Goal: Task Accomplishment & Management: Manage account settings

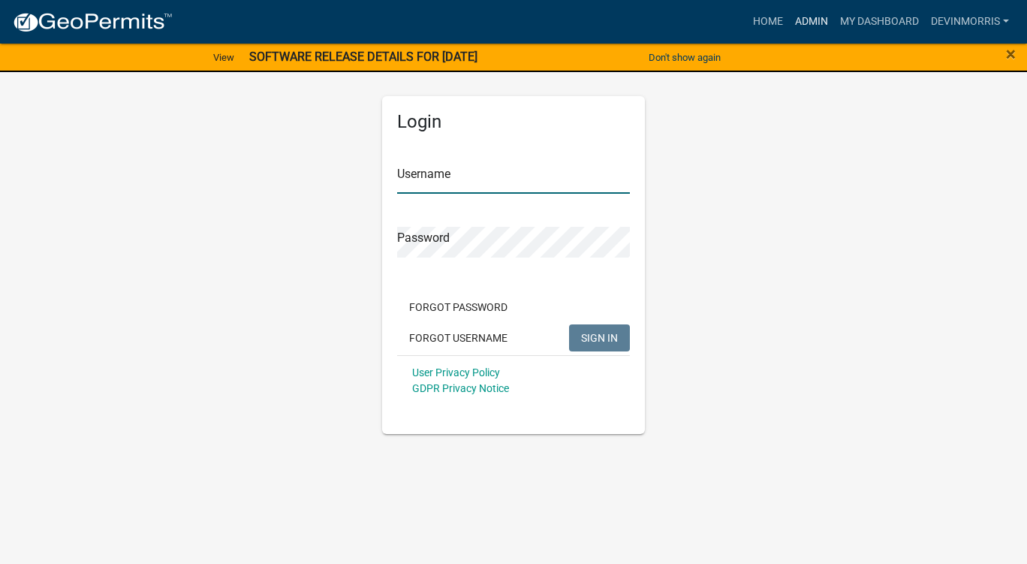
type input "Devinmorris"
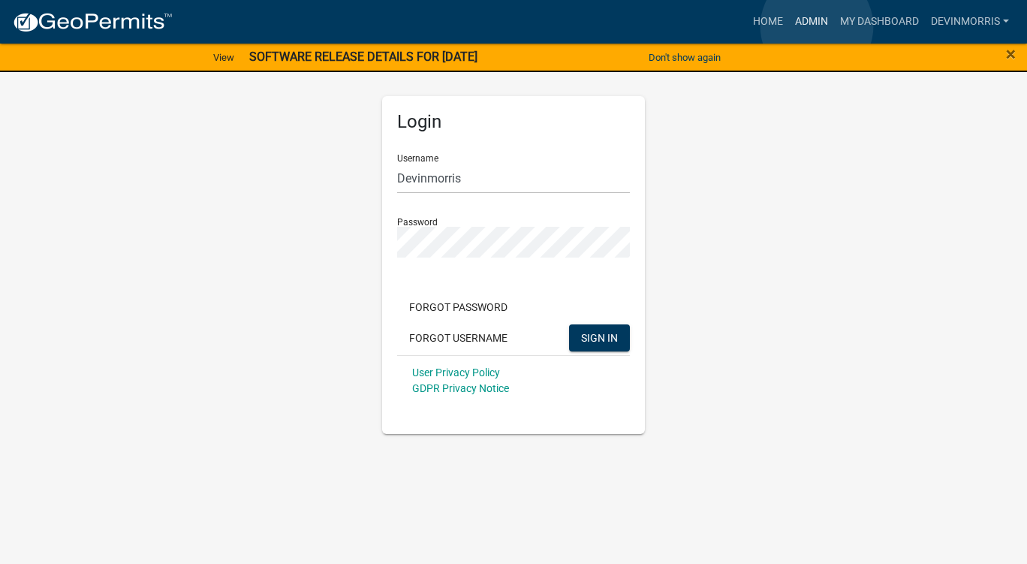
click at [817, 26] on link "Admin" at bounding box center [811, 22] width 45 height 29
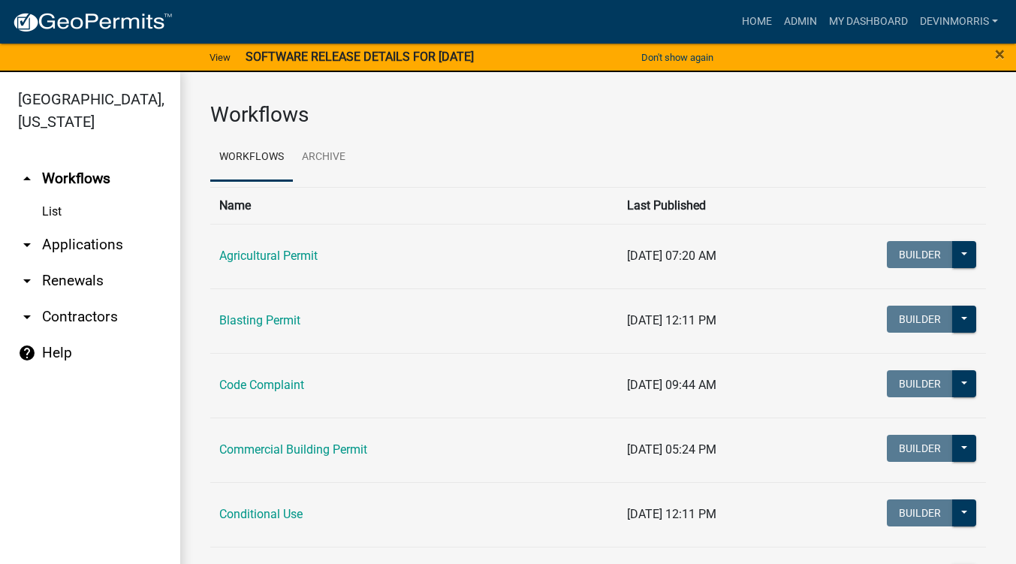
click at [90, 248] on link "arrow_drop_down Applications" at bounding box center [90, 245] width 180 height 36
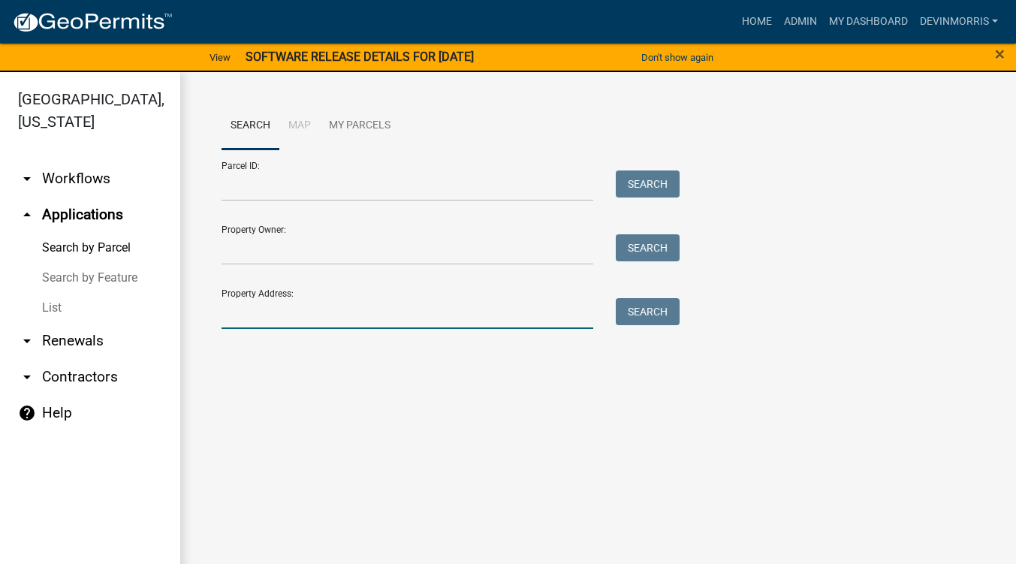
click at [312, 314] on input "Property Address:" at bounding box center [408, 313] width 372 height 31
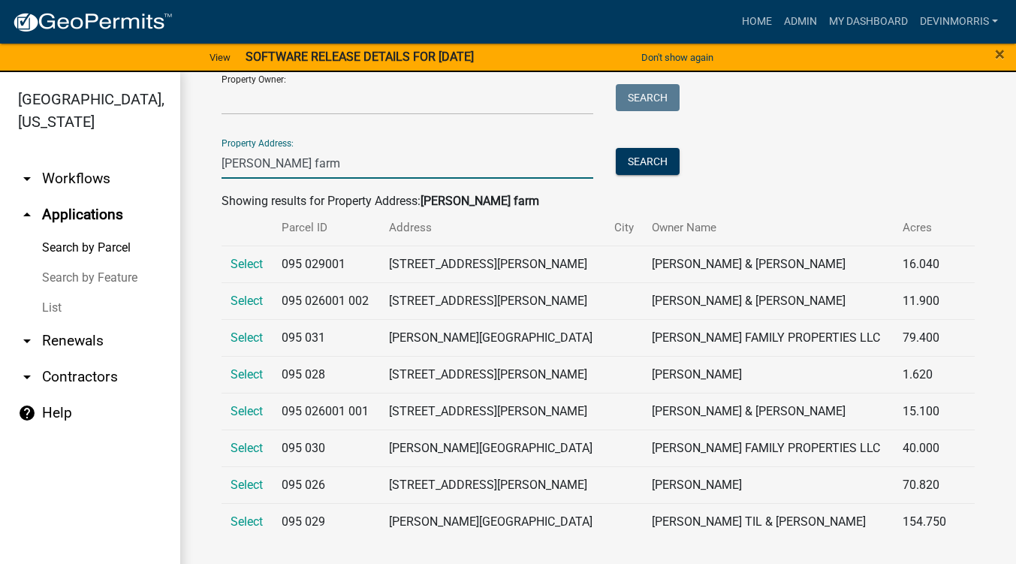
scroll to position [18, 0]
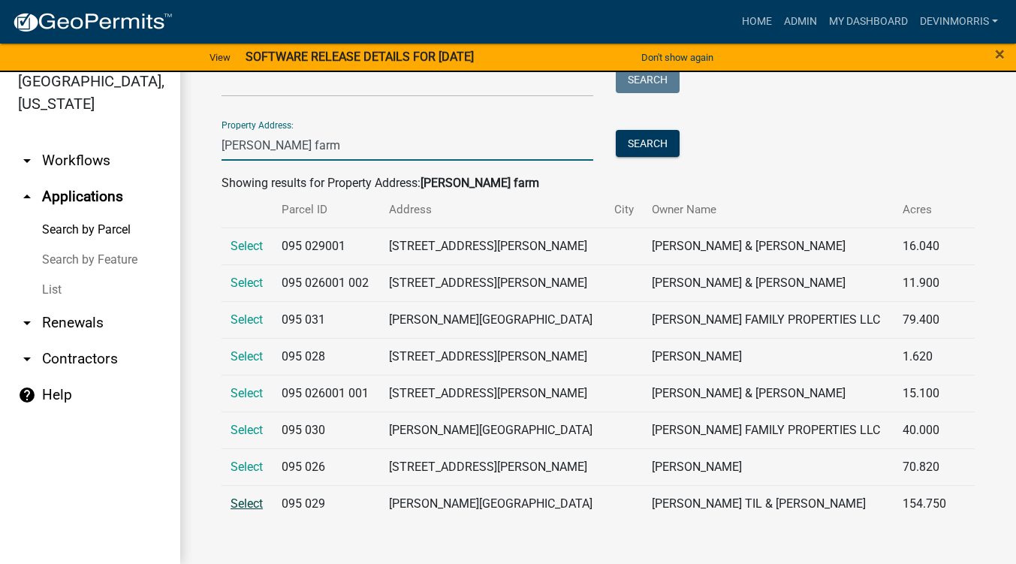
type input "[PERSON_NAME] farm"
click at [242, 502] on span "Select" at bounding box center [247, 503] width 32 height 14
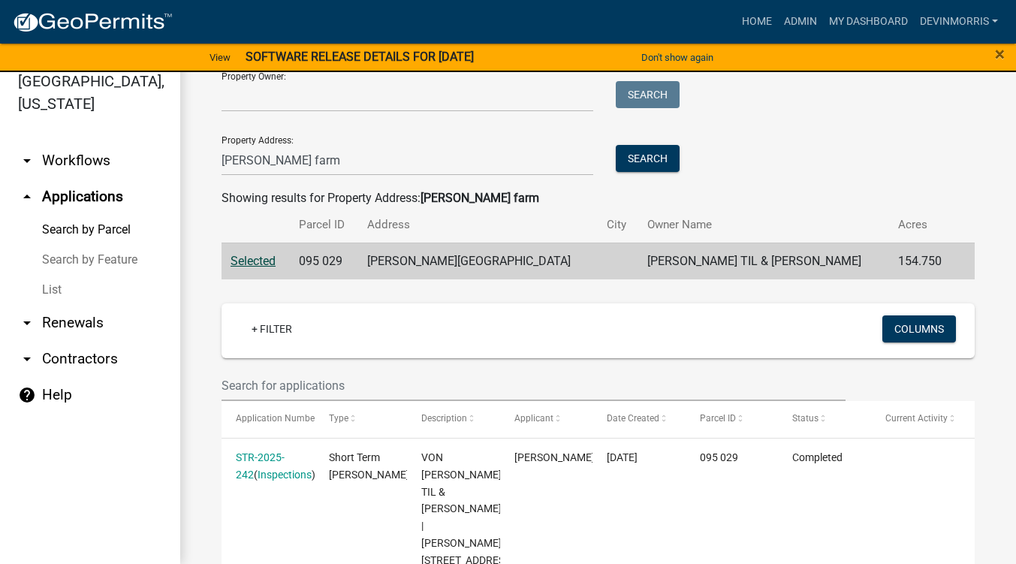
scroll to position [3, 0]
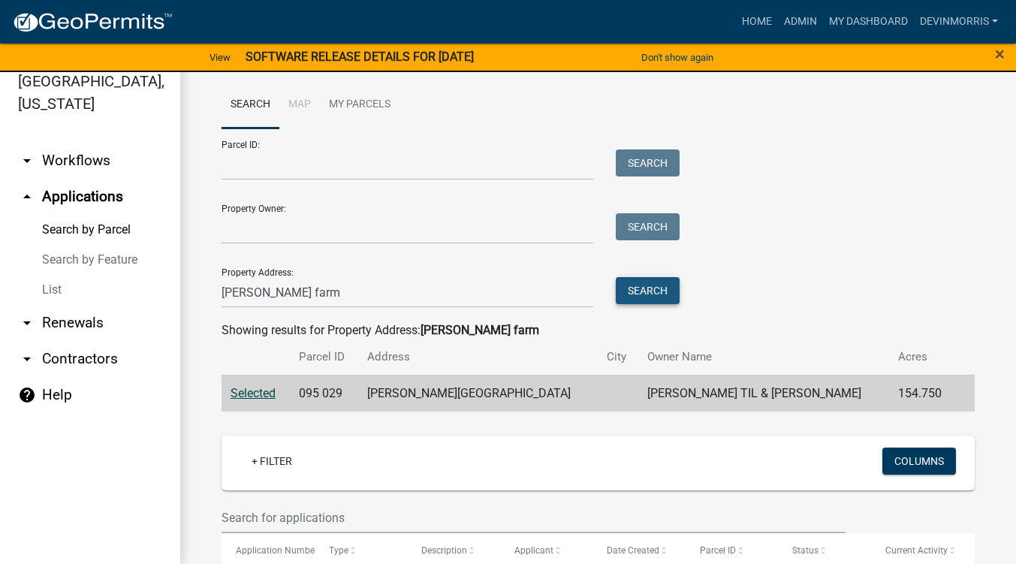
click at [667, 294] on button "Search" at bounding box center [648, 290] width 64 height 27
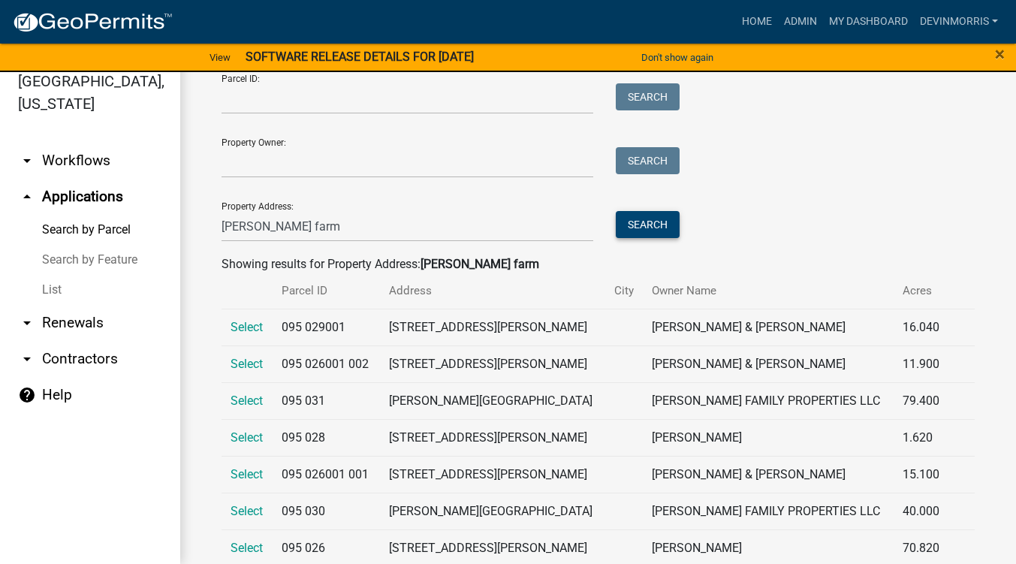
scroll to position [150, 0]
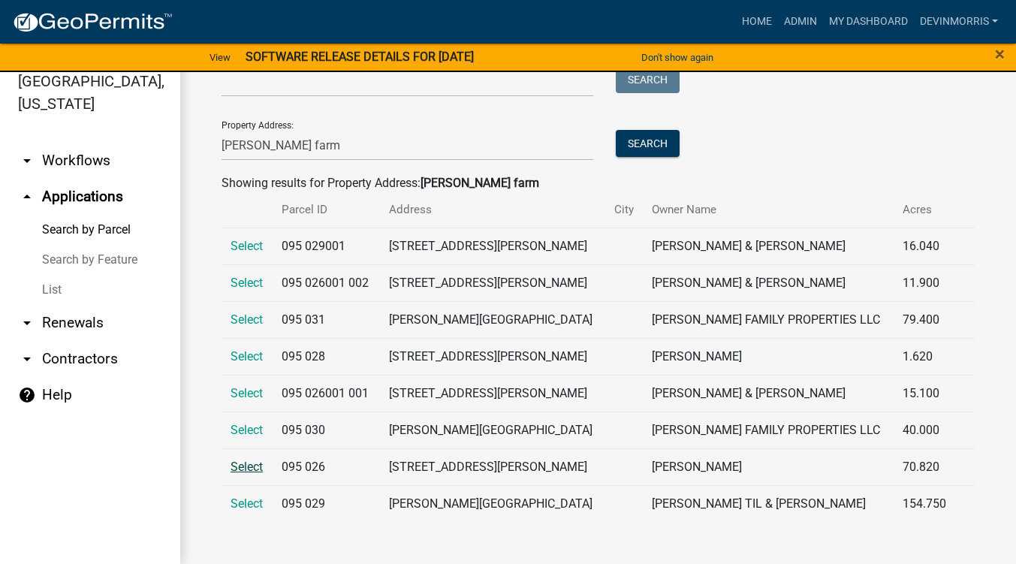
click at [256, 465] on span "Select" at bounding box center [247, 467] width 32 height 14
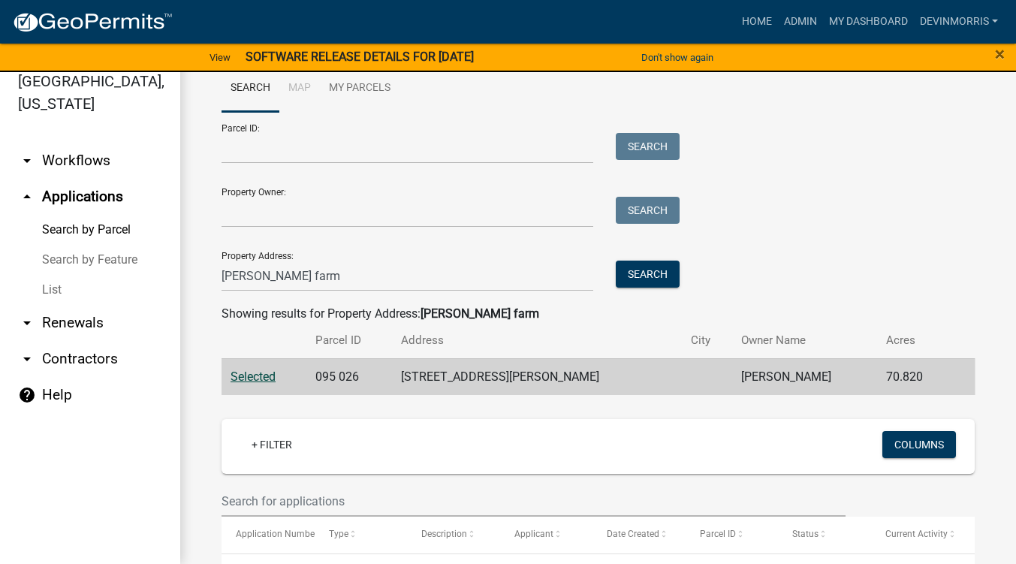
scroll to position [0, 0]
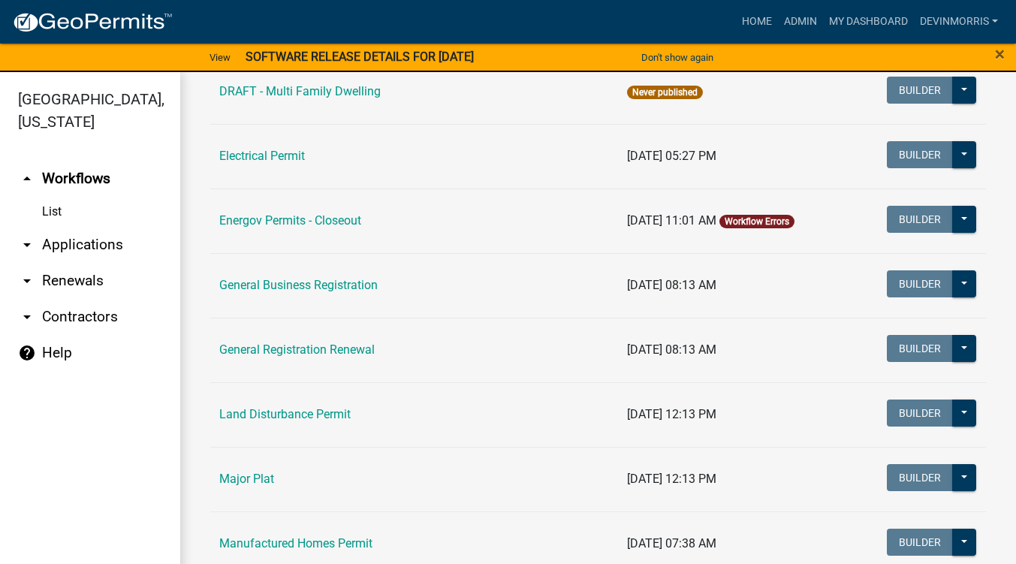
scroll to position [901, 0]
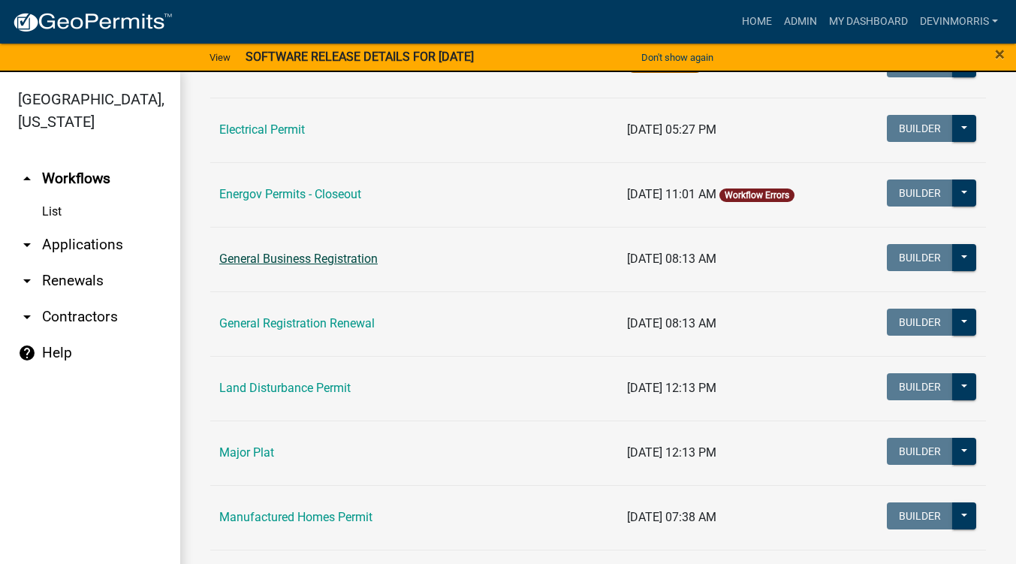
click at [350, 259] on link "General Business Registration" at bounding box center [298, 259] width 158 height 14
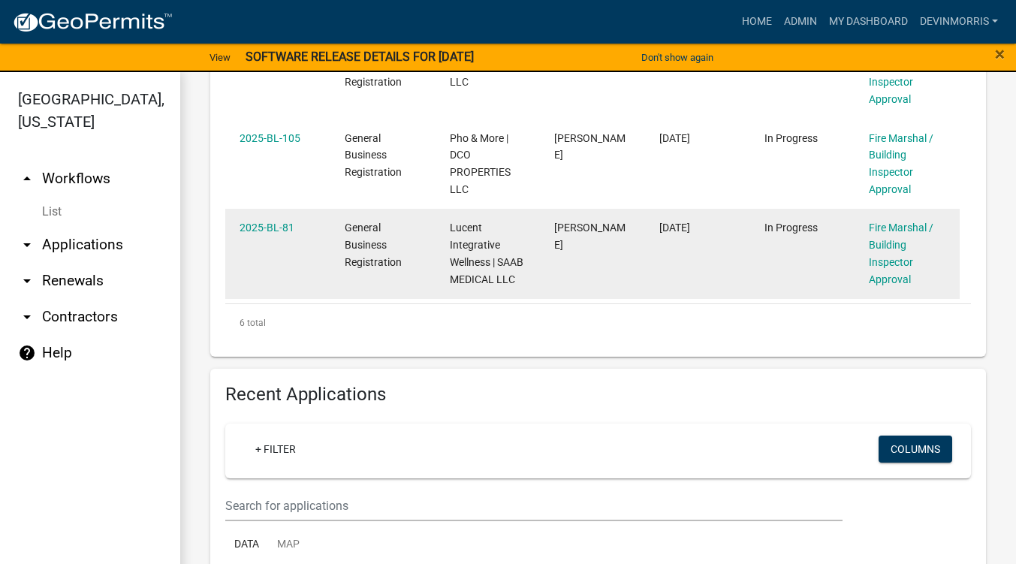
scroll to position [976, 0]
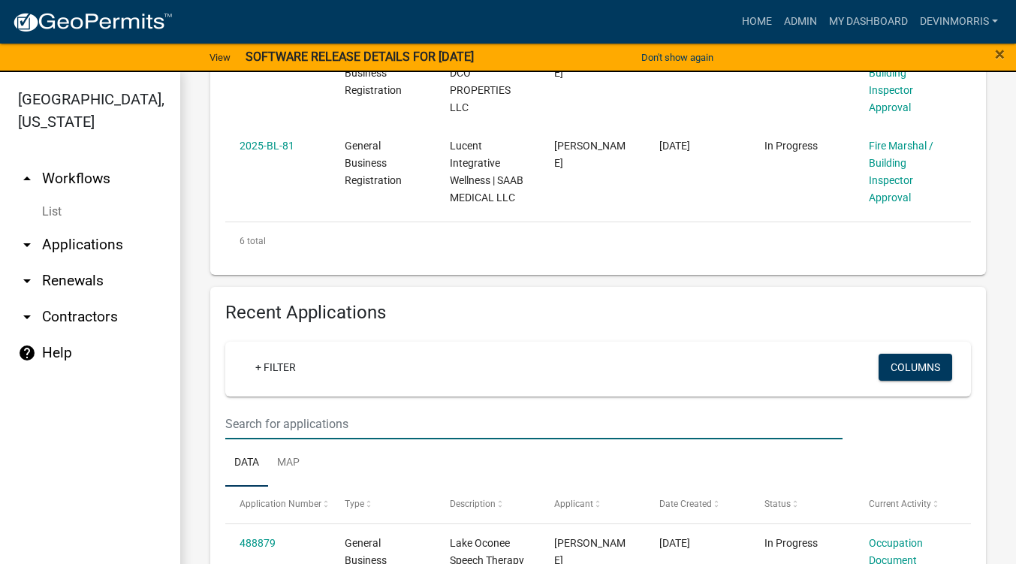
click at [345, 426] on input "text" at bounding box center [533, 423] width 617 height 31
type input "[PERSON_NAME]"
